Goal: Check status: Check status

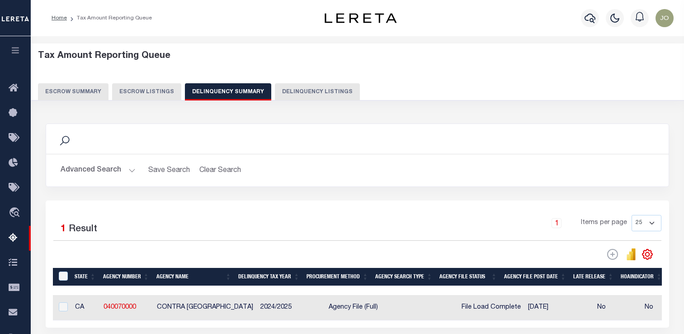
scroll to position [45, 0]
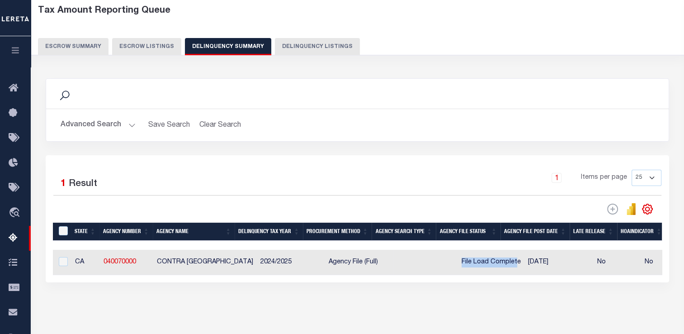
drag, startPoint x: 443, startPoint y: 263, endPoint x: 498, endPoint y: 263, distance: 54.2
click at [498, 263] on td "File Load Complete" at bounding box center [491, 261] width 66 height 25
checkbox input "true"
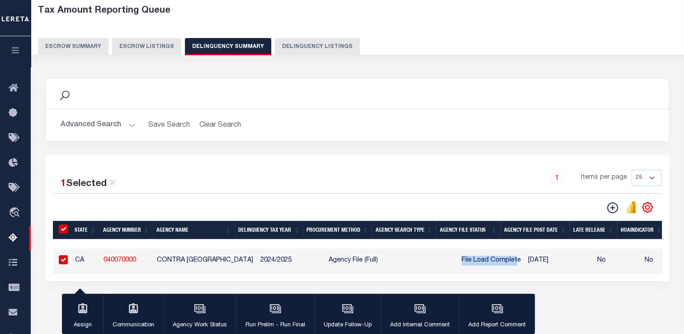
drag, startPoint x: 498, startPoint y: 263, endPoint x: 519, endPoint y: 168, distance: 97.2
click at [519, 168] on div "1 Selected 1 Result 1 Items per page 25 100 200 500 1000" at bounding box center [357, 218] width 623 height 126
click at [506, 281] on div "1 Selected 1 Result 1 Items per page 25 100 200 500 1000" at bounding box center [357, 218] width 623 height 126
drag, startPoint x: 508, startPoint y: 261, endPoint x: 546, endPoint y: 262, distance: 38.4
click at [546, 262] on td "[DATE]" at bounding box center [558, 260] width 69 height 25
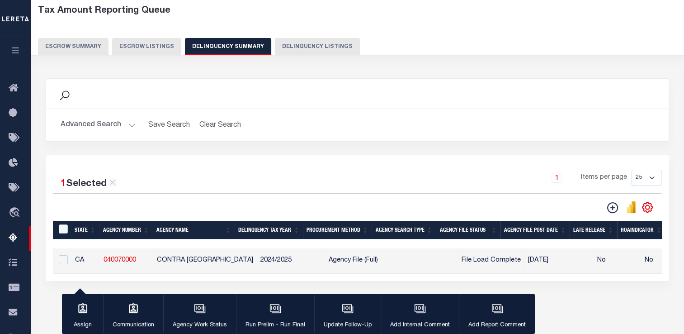
checkbox input "false"
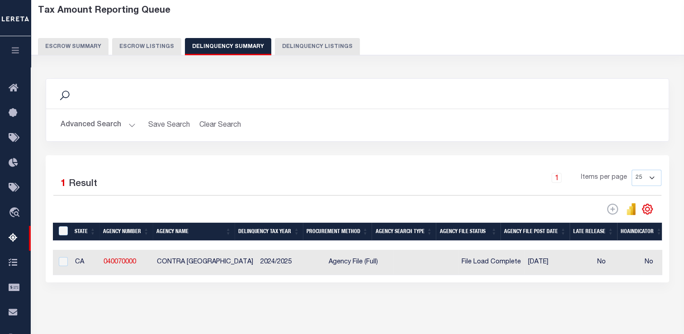
drag, startPoint x: 546, startPoint y: 262, endPoint x: 506, endPoint y: 193, distance: 80.0
click at [506, 193] on div "1 Items per page 25 100 200 500 1000" at bounding box center [435, 180] width 452 height 23
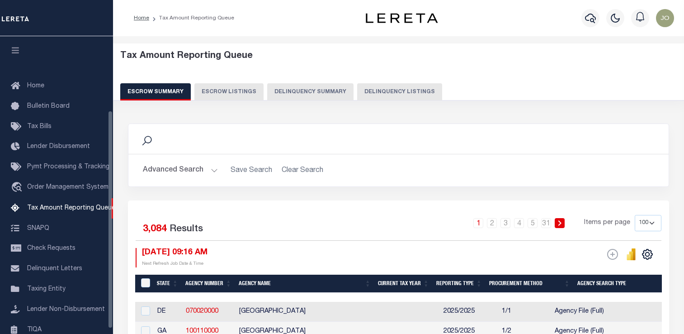
select select "100"
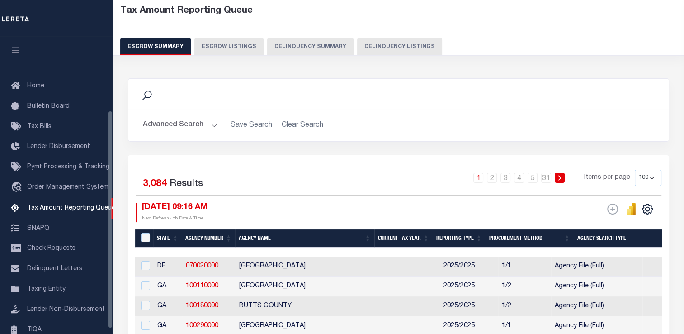
scroll to position [101, 0]
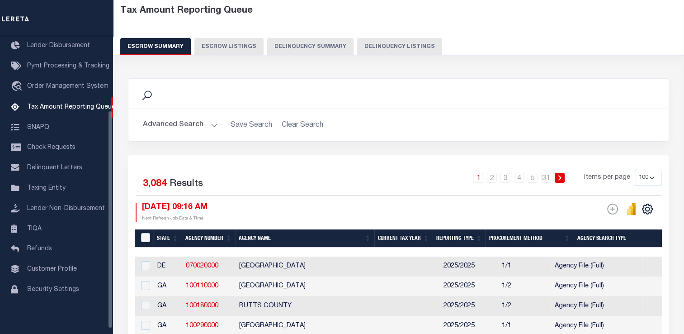
click at [305, 46] on button "Delinquency Summary" at bounding box center [310, 46] width 86 height 17
select select
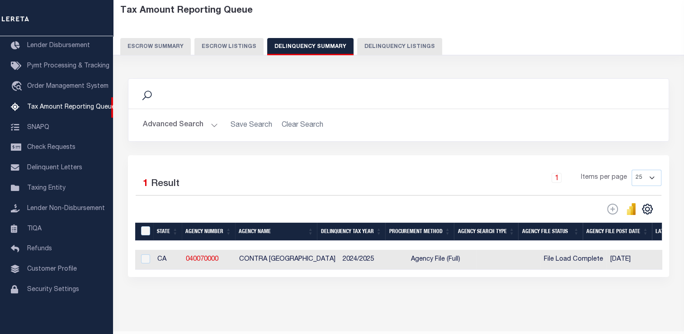
click at [200, 127] on button "Advanced Search" at bounding box center [180, 125] width 75 height 18
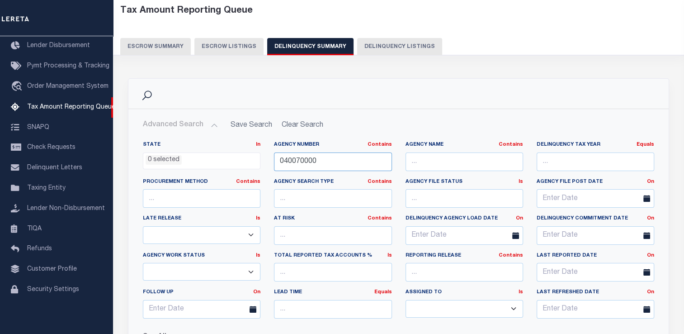
click at [282, 158] on input "040070000" at bounding box center [332, 161] width 117 height 19
paste input "3035"
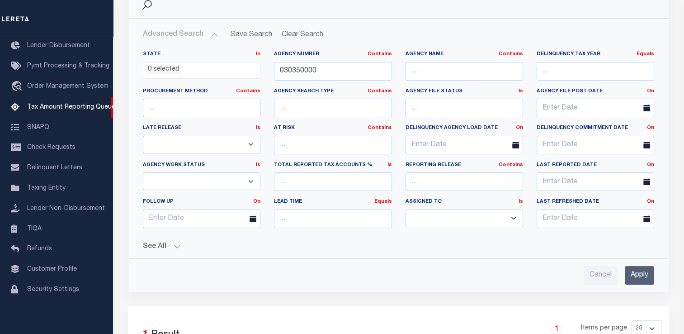
click at [634, 272] on input "Apply" at bounding box center [639, 275] width 29 height 19
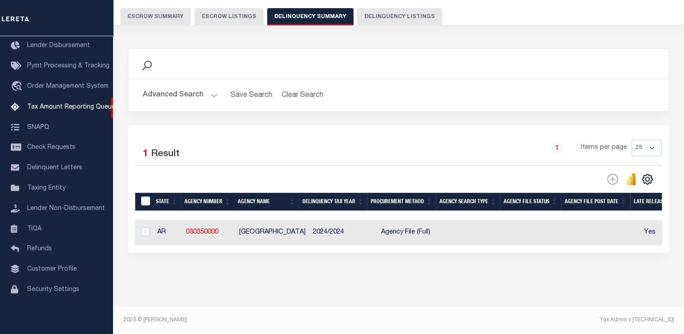
scroll to position [81, 0]
click at [179, 90] on button "Advanced Search" at bounding box center [180, 95] width 75 height 18
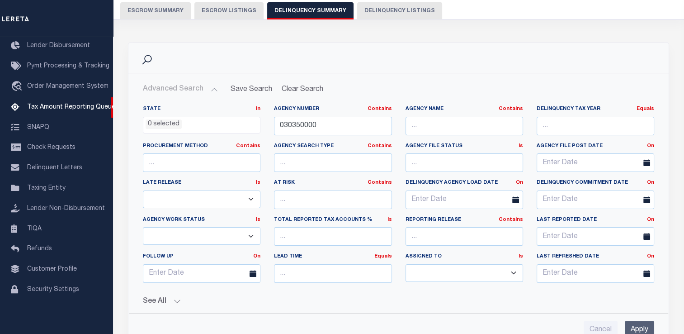
scroll to position [171, 0]
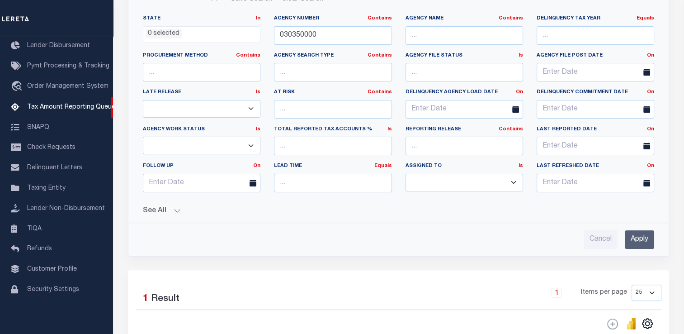
click at [160, 207] on button "See All" at bounding box center [398, 211] width 511 height 9
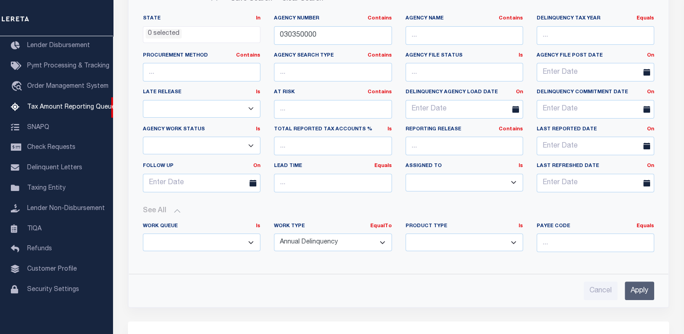
click at [638, 295] on input "Apply" at bounding box center [639, 290] width 29 height 19
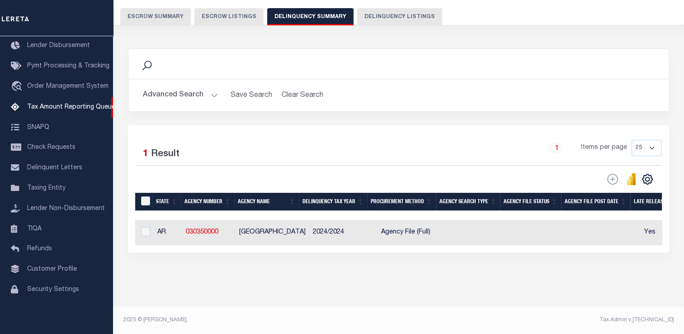
scroll to position [81, 0]
click at [188, 92] on button "Advanced Search" at bounding box center [180, 95] width 75 height 18
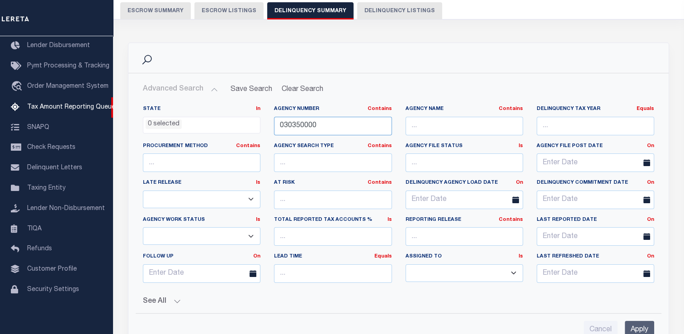
click at [294, 127] on input "030350000" at bounding box center [332, 126] width 117 height 19
paste input "4007"
type input "040070000"
click at [644, 326] on input "Apply" at bounding box center [639, 329] width 29 height 19
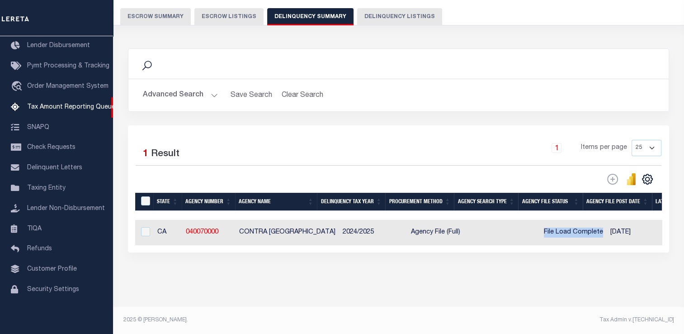
drag, startPoint x: 526, startPoint y: 226, endPoint x: 584, endPoint y: 226, distance: 57.4
click at [584, 226] on td "File Load Complete" at bounding box center [573, 232] width 66 height 25
checkbox input "true"
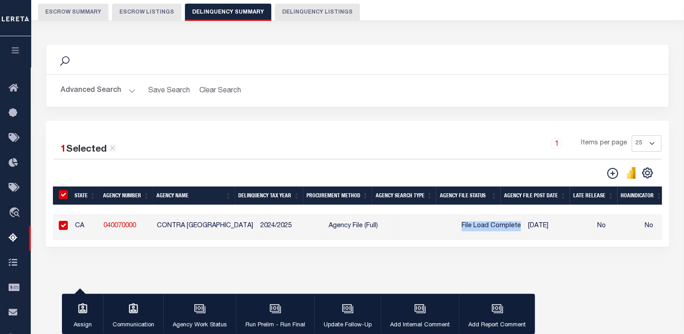
click at [461, 176] on div "DLQ Web Extract Reporting Reset" at bounding box center [509, 172] width 304 height 13
click at [112, 88] on button "Advanced Search" at bounding box center [98, 91] width 75 height 18
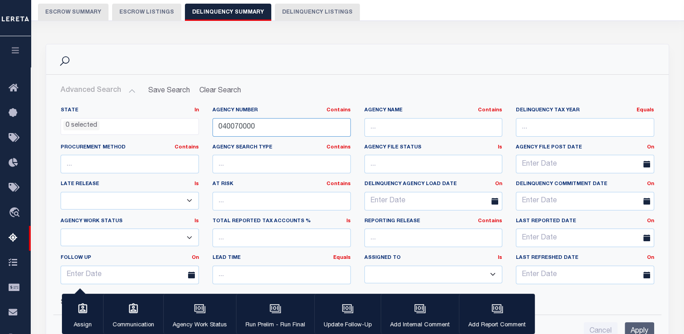
click at [241, 127] on input "040070000" at bounding box center [281, 127] width 138 height 19
paste input "3035"
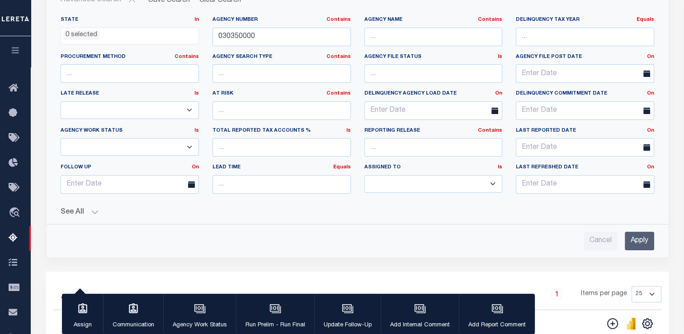
click at [645, 240] on input "Apply" at bounding box center [639, 240] width 29 height 19
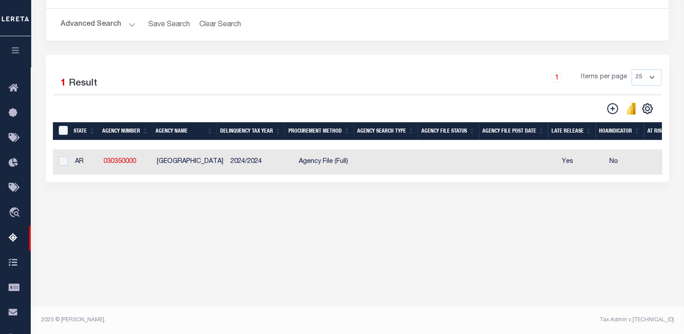
scroll to position [145, 0]
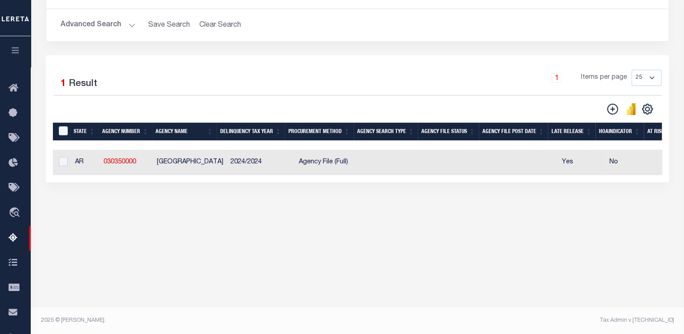
click at [116, 26] on button "Advanced Search" at bounding box center [98, 25] width 75 height 18
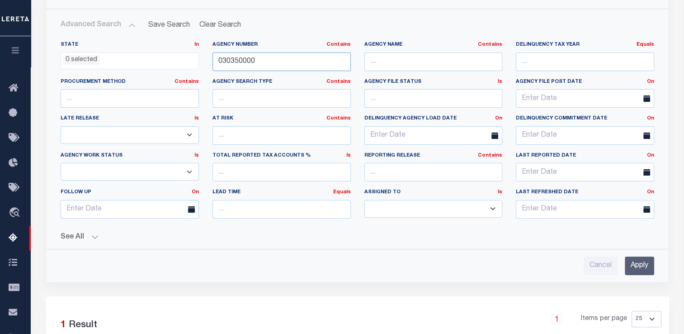
click at [222, 62] on input "030350000" at bounding box center [281, 61] width 138 height 19
paste input "4007"
type input "040070000"
click at [640, 263] on input "Apply" at bounding box center [639, 265] width 29 height 19
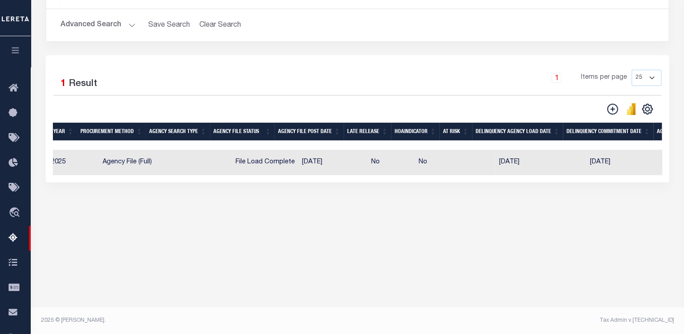
scroll to position [0, 249]
